Goal: Transaction & Acquisition: Book appointment/travel/reservation

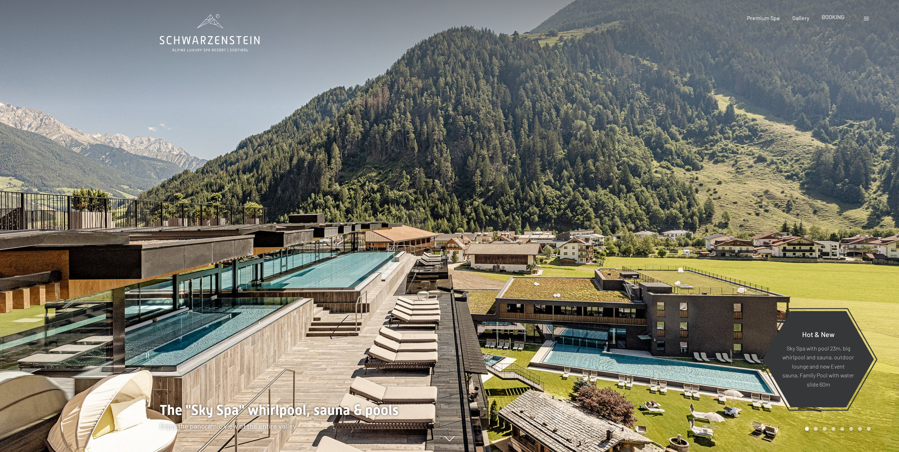
click at [834, 19] on span "BOOKING" at bounding box center [833, 16] width 23 height 7
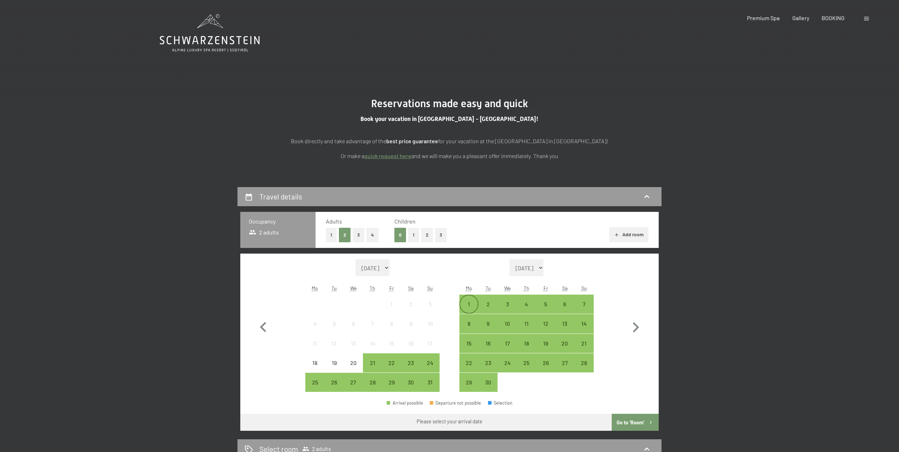
click at [467, 303] on div "1" at bounding box center [469, 310] width 18 height 18
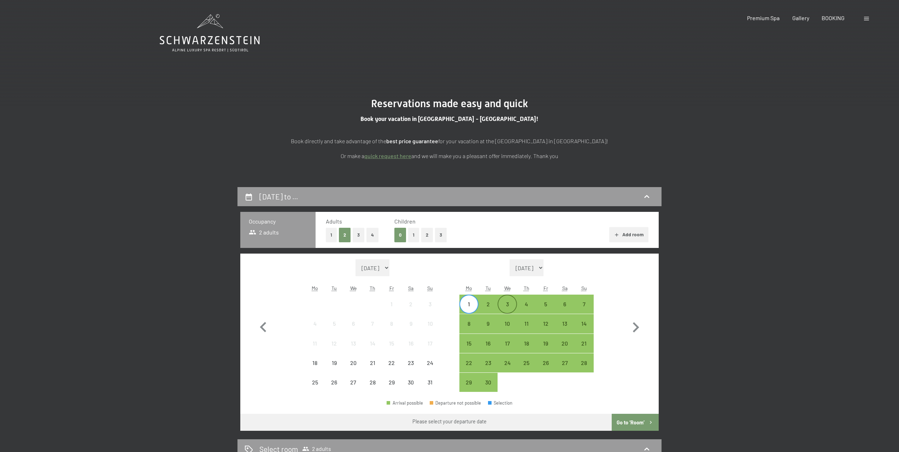
click at [509, 304] on div "3" at bounding box center [507, 310] width 18 height 18
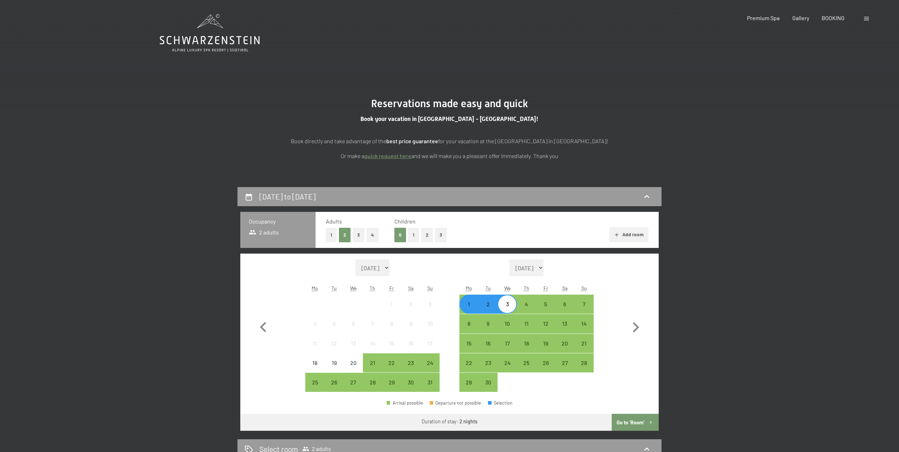
click at [627, 421] on button "Go to ‘Room’" at bounding box center [635, 421] width 47 height 17
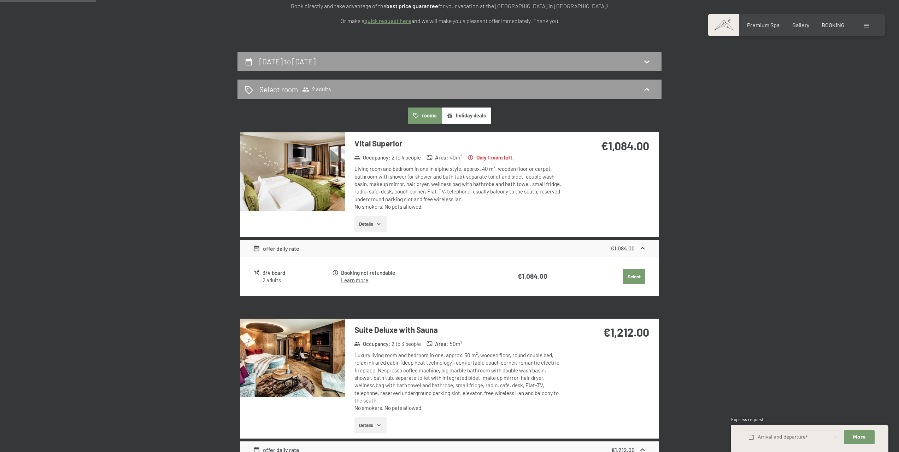
scroll to position [125, 0]
